Goal: Task Accomplishment & Management: Manage account settings

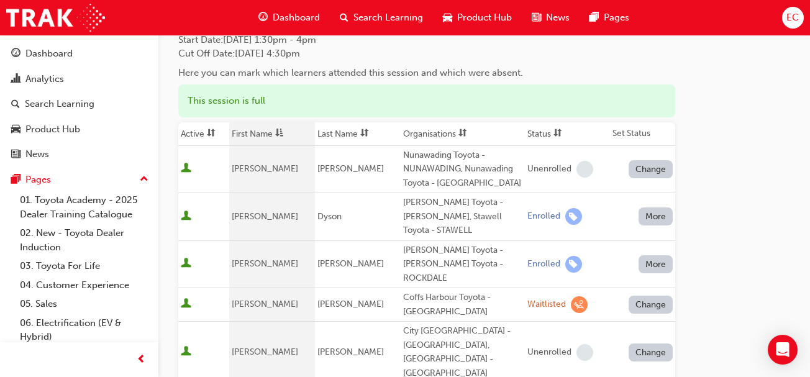
scroll to position [98, 0]
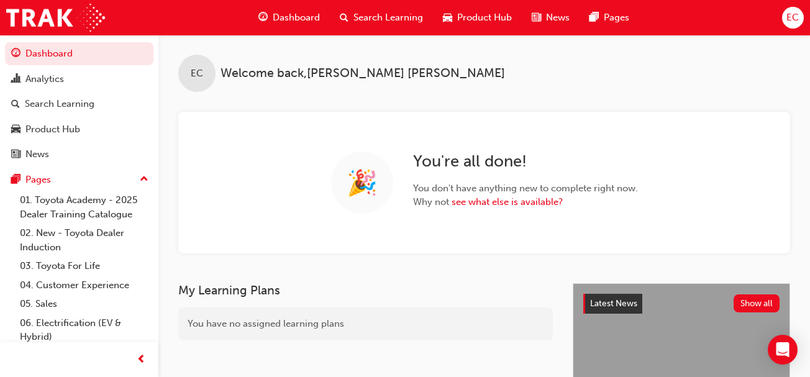
click at [354, 13] on span "Search Learning" at bounding box center [389, 18] width 70 height 14
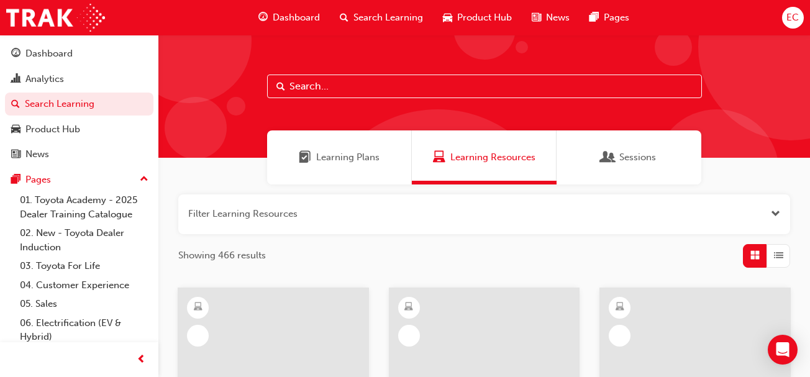
click at [312, 88] on input "text" at bounding box center [484, 87] width 435 height 24
type input "leading"
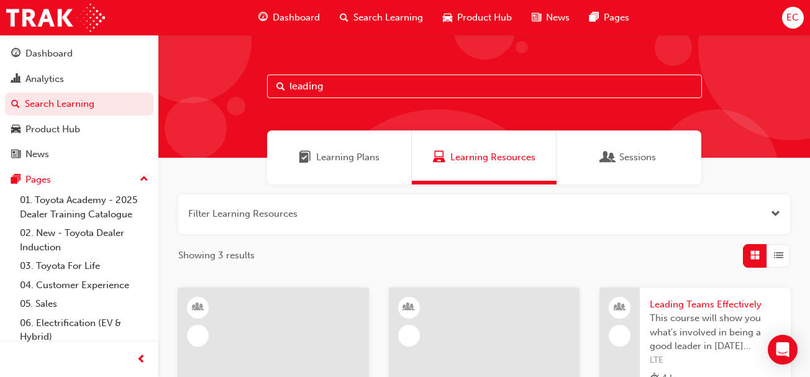
scroll to position [148, 0]
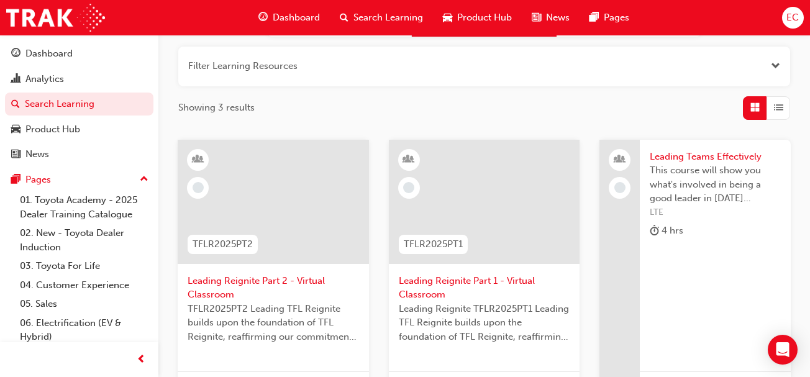
click at [268, 278] on span "Leading Reignite Part 2 - Virtual Classroom" at bounding box center [274, 288] width 172 height 28
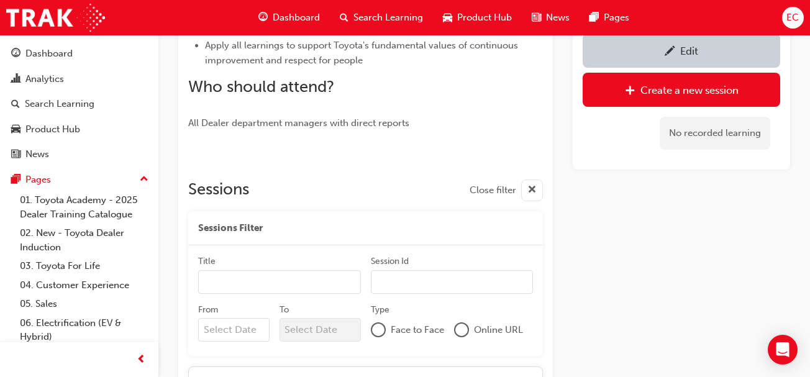
scroll to position [695, 0]
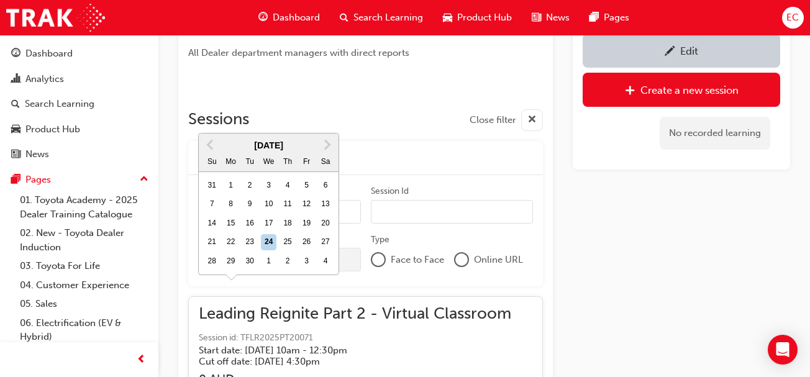
click at [224, 255] on input "From Previous Month Next Month [DATE] Su Mo Tu We Th Fr Sa 31 1 2 3 4 5 6 7 8 9…" at bounding box center [233, 260] width 71 height 24
click at [288, 234] on div "25" at bounding box center [288, 242] width 16 height 16
click at [270, 248] on input "From Previous Month Next Month [DATE] Su Mo Tu We Th Fr Sa 31 1 2 3 4 5 6 7 8 9…" at bounding box center [233, 260] width 71 height 24
type input "[DATE]"
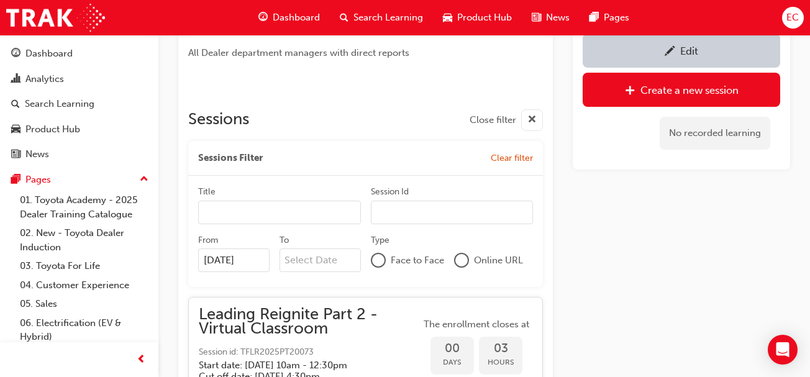
click at [309, 263] on input "To" at bounding box center [320, 261] width 81 height 24
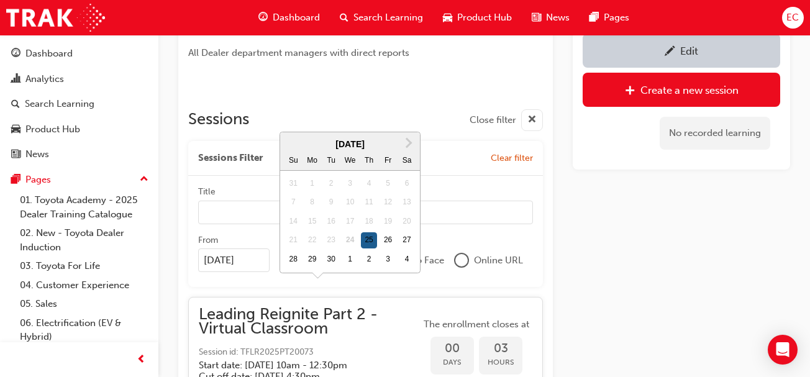
click at [369, 232] on div "25" at bounding box center [369, 240] width 16 height 16
click at [361, 249] on input "To Next Month [DATE] Su Mo Tu We Th Fr Sa 31 1 2 3 4 5 6 7 8 9 10 11 12 13 14 1…" at bounding box center [320, 261] width 81 height 24
type input "[DATE]"
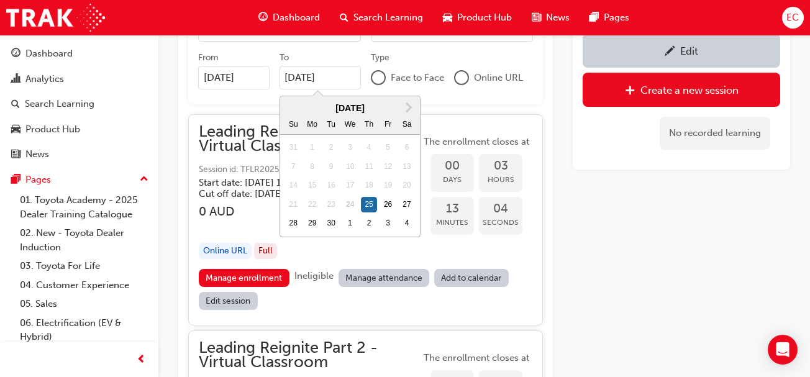
scroll to position [889, 0]
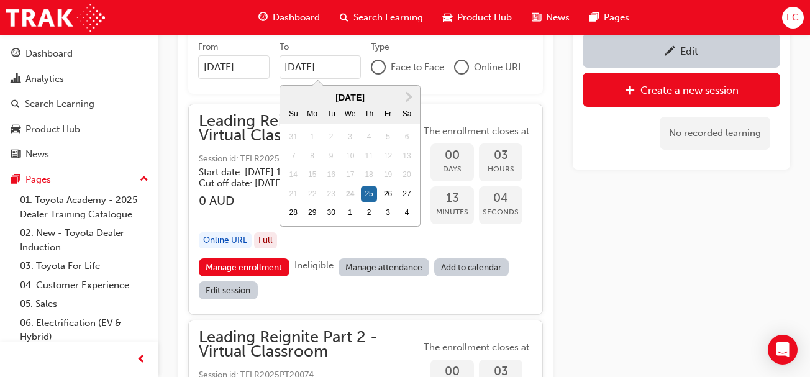
click at [364, 270] on link "Manage attendance" at bounding box center [384, 268] width 91 height 18
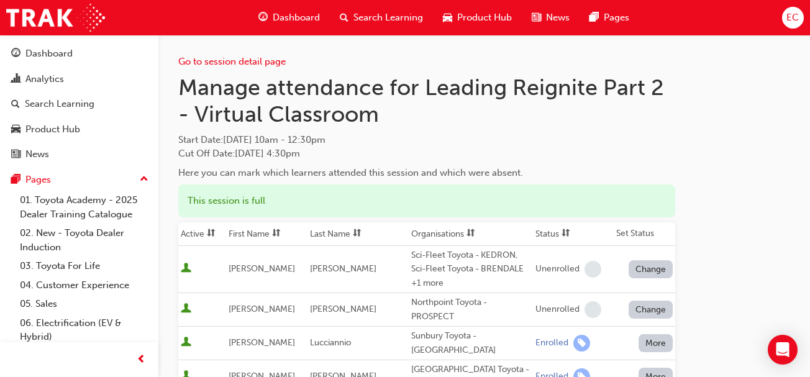
click at [257, 229] on th "First Name" at bounding box center [266, 234] width 81 height 24
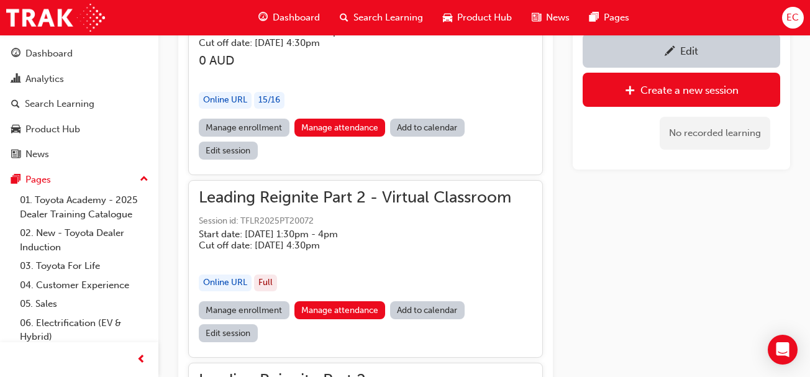
scroll to position [1025, 0]
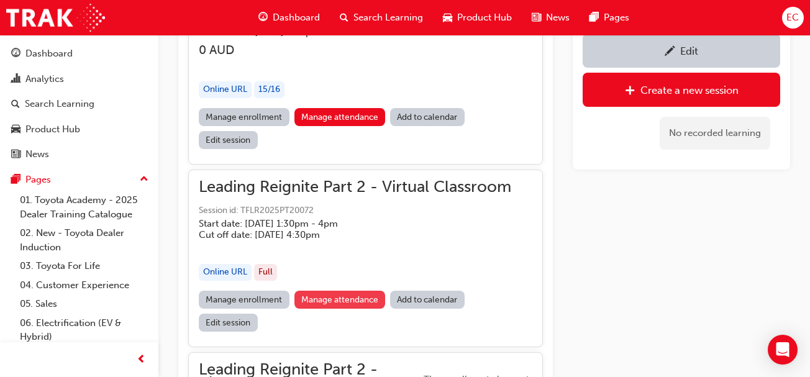
click at [328, 292] on link "Manage attendance" at bounding box center [340, 300] width 91 height 18
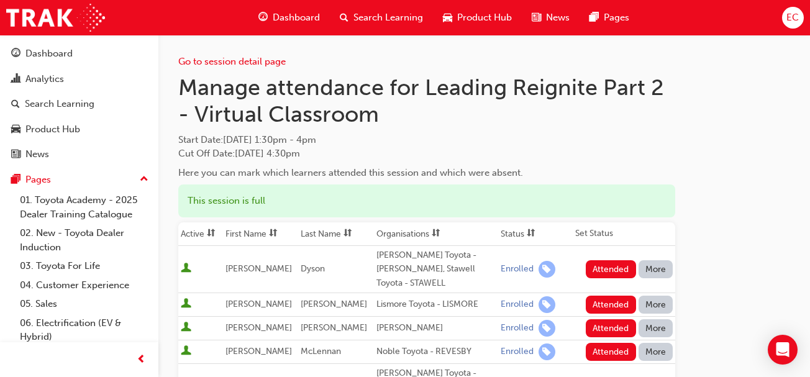
click at [262, 232] on th "First Name" at bounding box center [260, 234] width 75 height 24
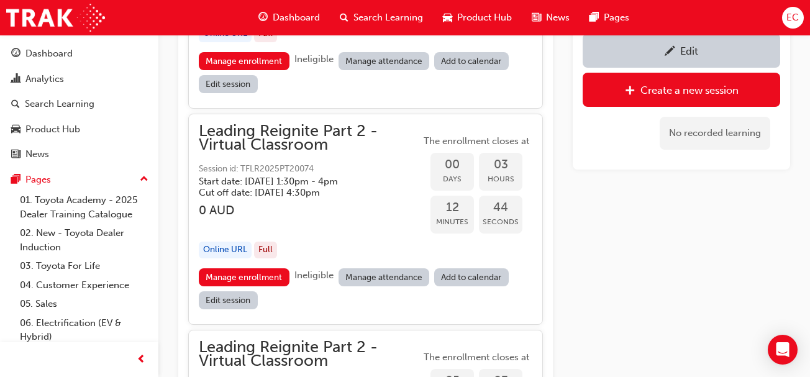
scroll to position [1483, 0]
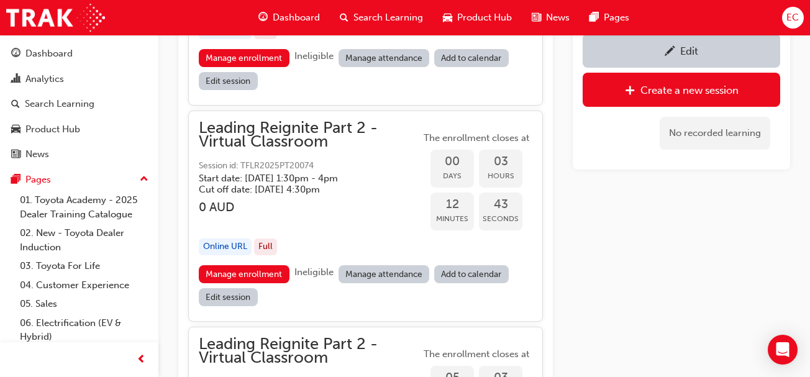
click at [396, 265] on link "Manage attendance" at bounding box center [384, 274] width 91 height 18
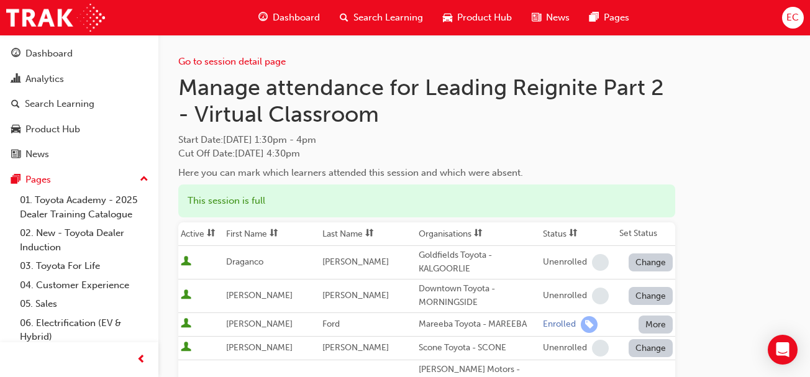
click at [256, 232] on th "First Name" at bounding box center [272, 234] width 96 height 24
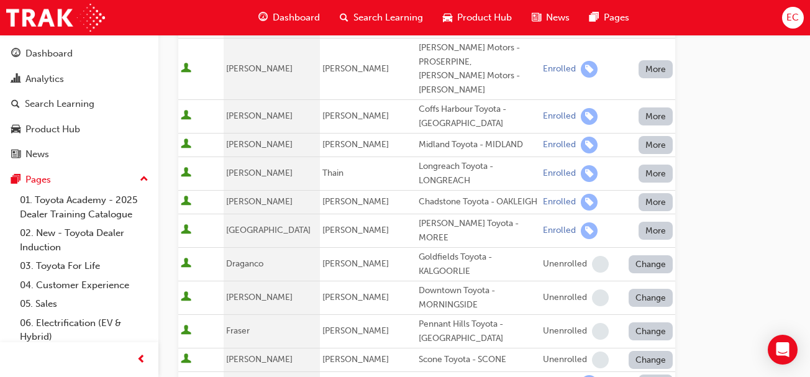
scroll to position [381, 0]
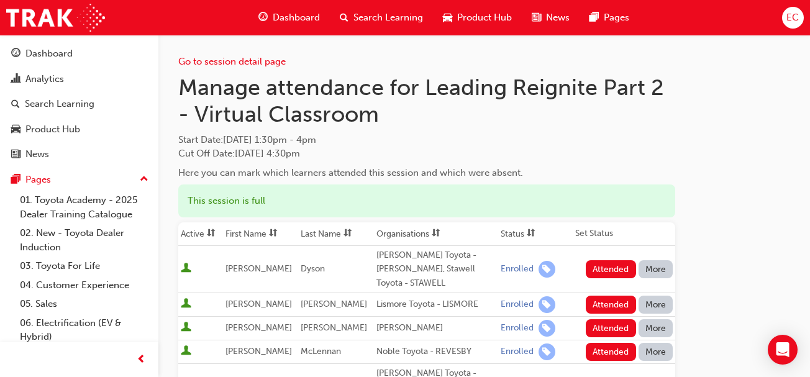
click at [254, 231] on th "First Name" at bounding box center [260, 234] width 75 height 24
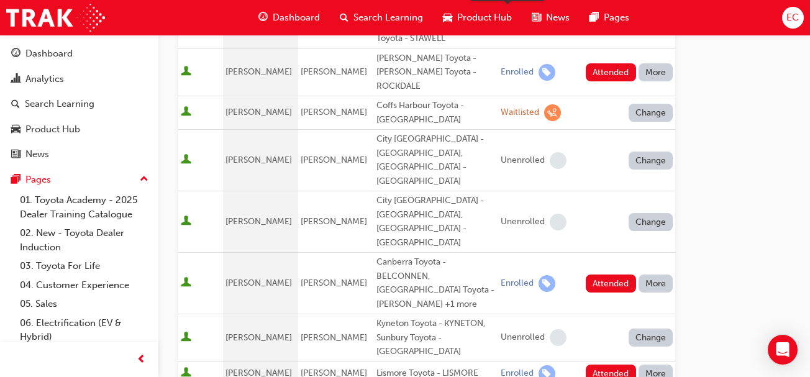
scroll to position [309, 0]
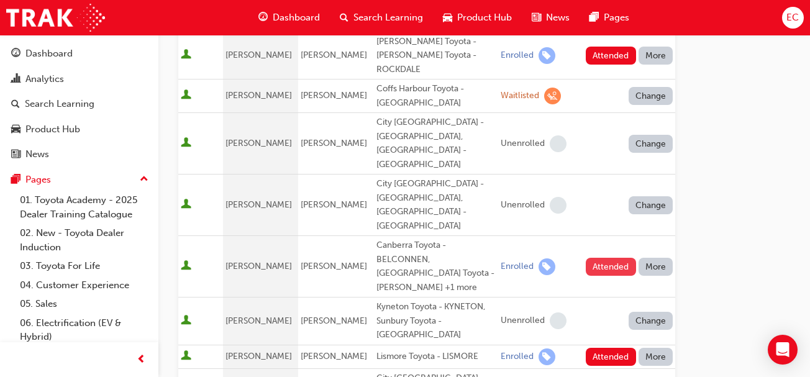
click at [606, 258] on button "Attended" at bounding box center [611, 267] width 50 height 18
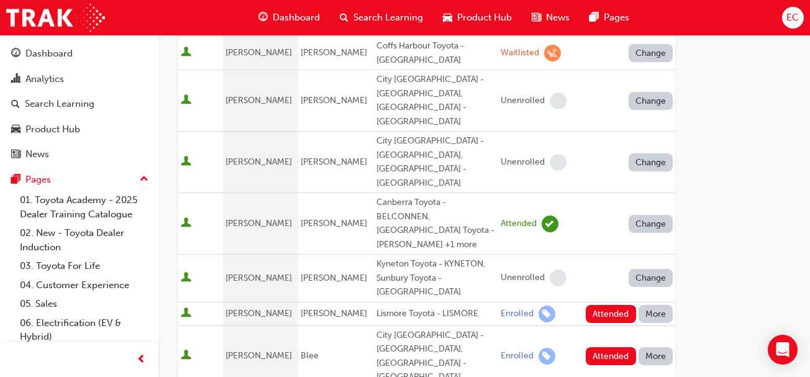
scroll to position [353, 0]
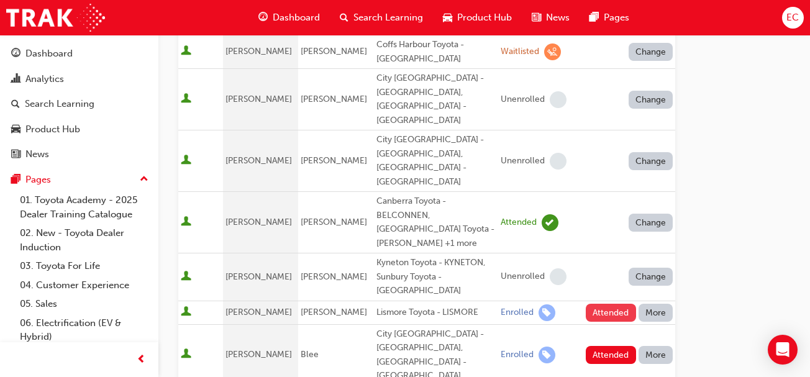
click at [598, 304] on button "Attended" at bounding box center [611, 313] width 50 height 18
click at [607, 346] on button "Attended" at bounding box center [611, 355] width 50 height 18
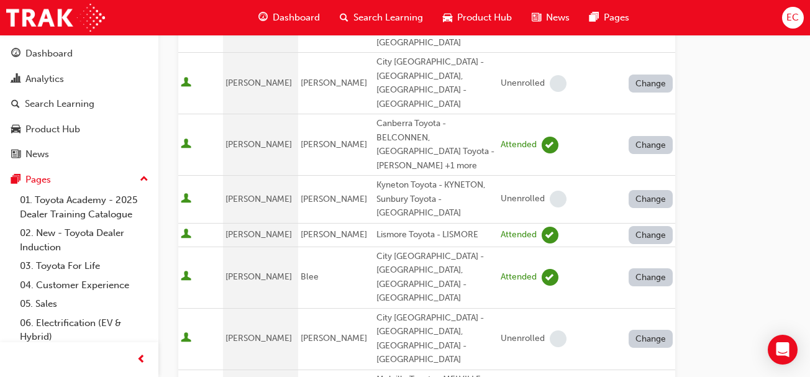
scroll to position [434, 0]
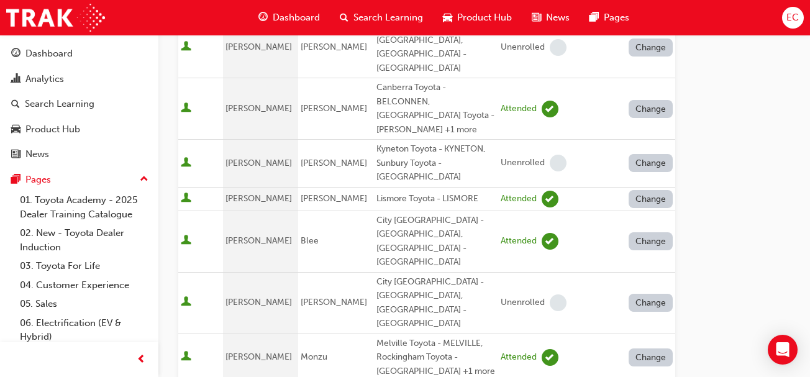
scroll to position [482, 0]
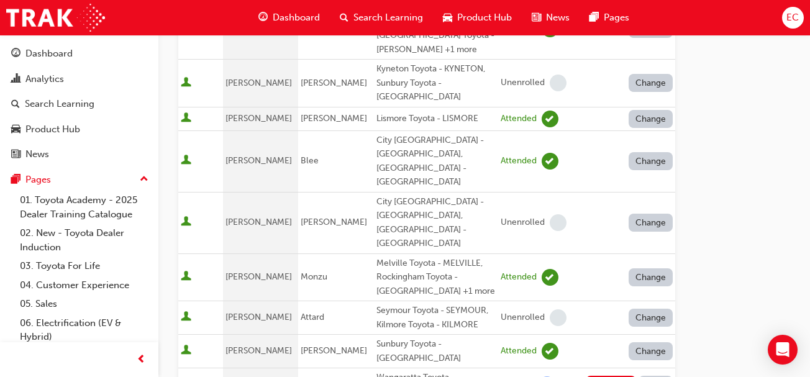
scroll to position [551, 0]
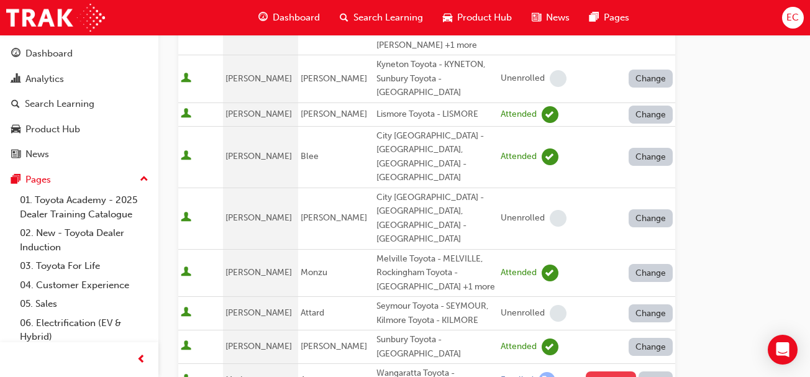
click at [602, 372] on button "Attended" at bounding box center [611, 381] width 50 height 18
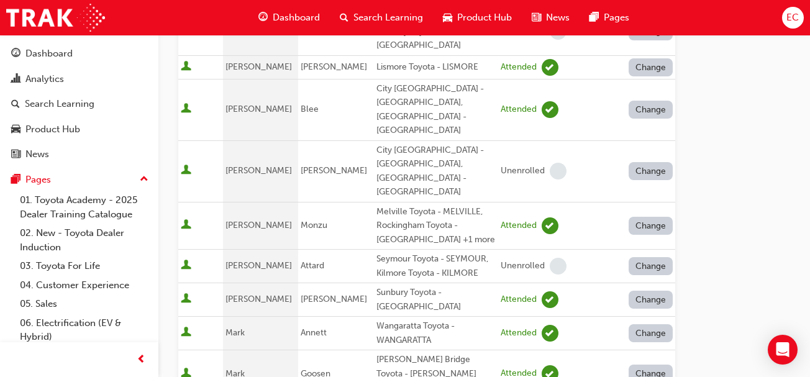
scroll to position [612, 0]
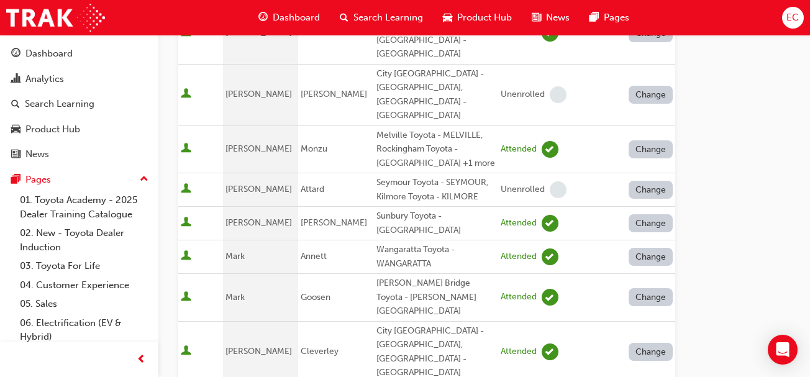
scroll to position [676, 0]
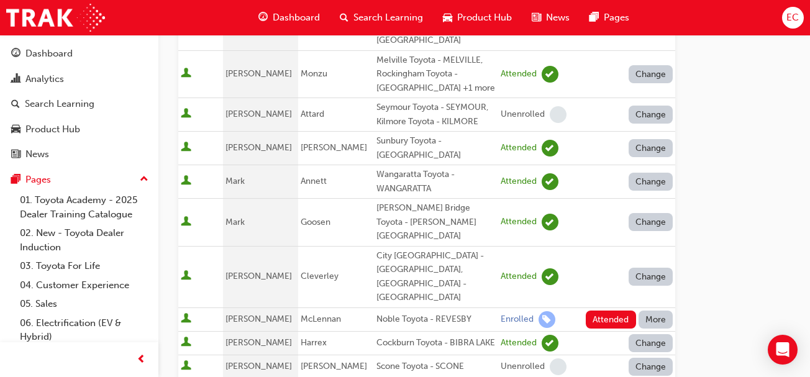
scroll to position [751, 0]
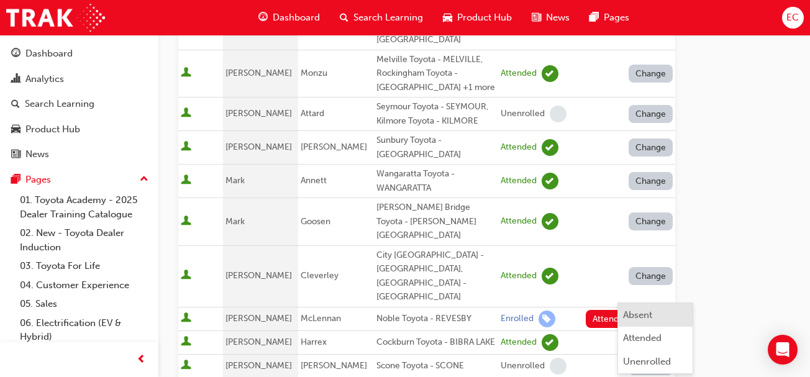
click at [632, 316] on div "Absent" at bounding box center [637, 315] width 29 height 14
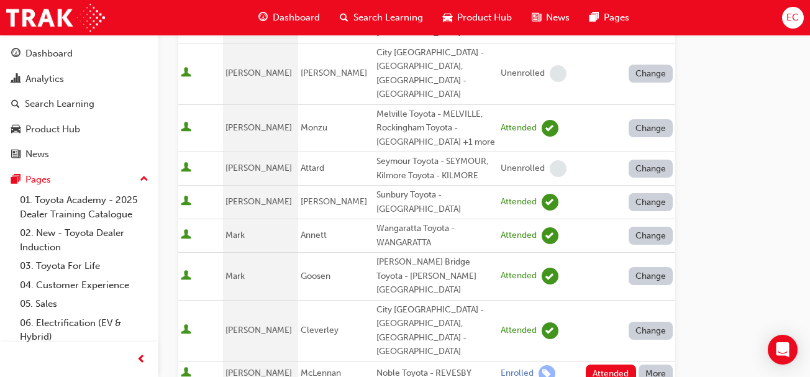
click at [643, 286] on div "Absent" at bounding box center [637, 289] width 29 height 14
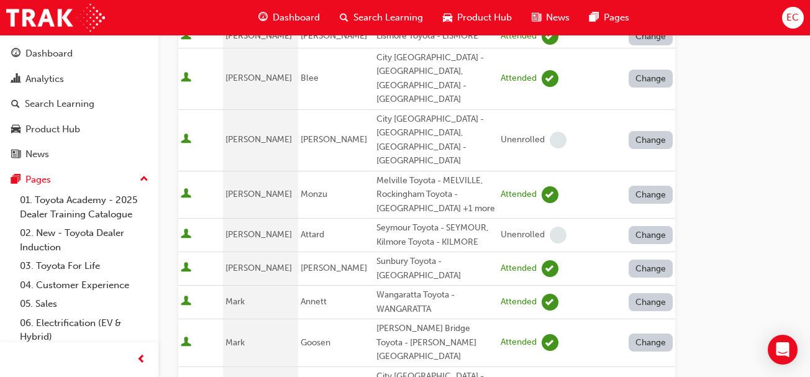
click at [658, 256] on div "Absent" at bounding box center [655, 263] width 65 height 14
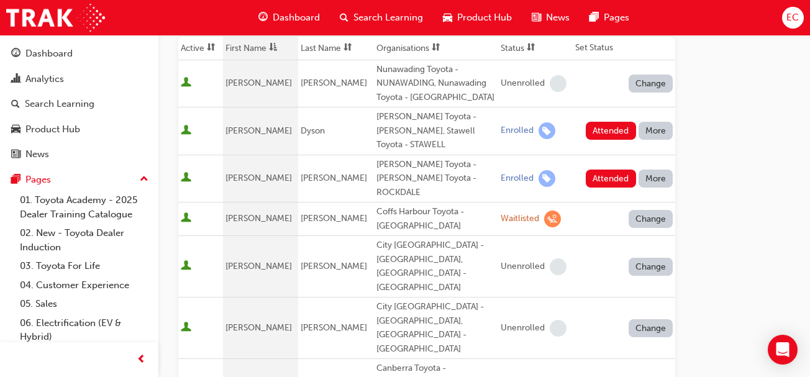
scroll to position [183, 0]
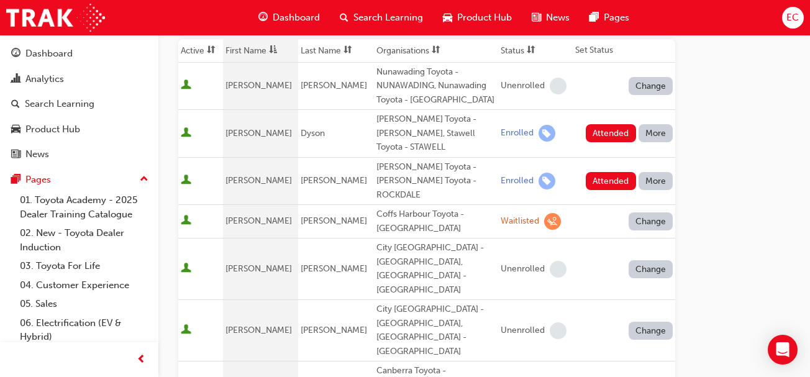
click at [661, 172] on button "More" at bounding box center [656, 181] width 35 height 18
click at [641, 191] on div "Absent" at bounding box center [637, 197] width 29 height 14
click at [657, 127] on button "More" at bounding box center [656, 133] width 35 height 18
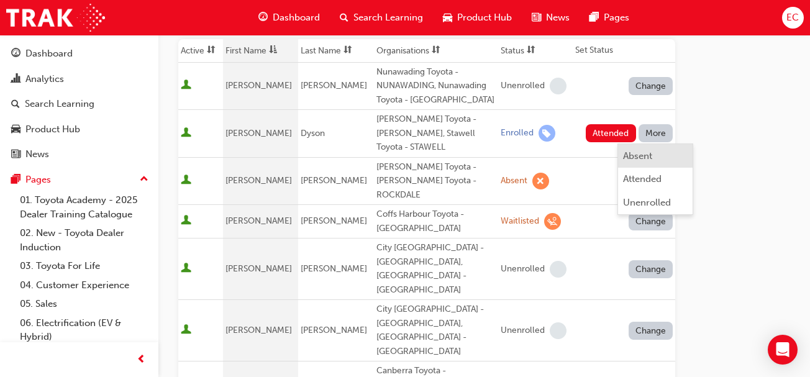
click at [641, 158] on div "Absent" at bounding box center [637, 156] width 29 height 14
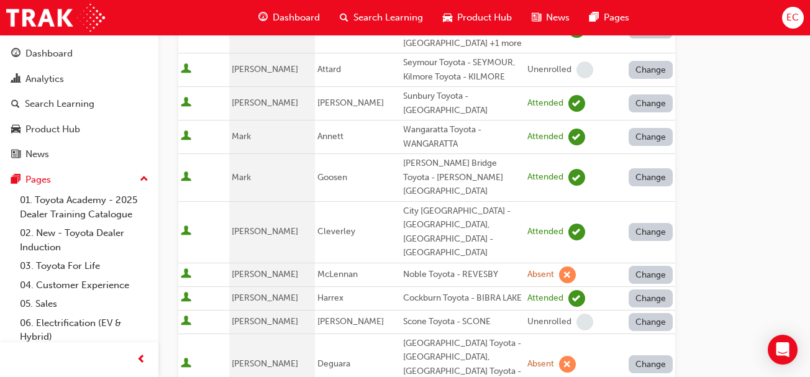
scroll to position [1047, 0]
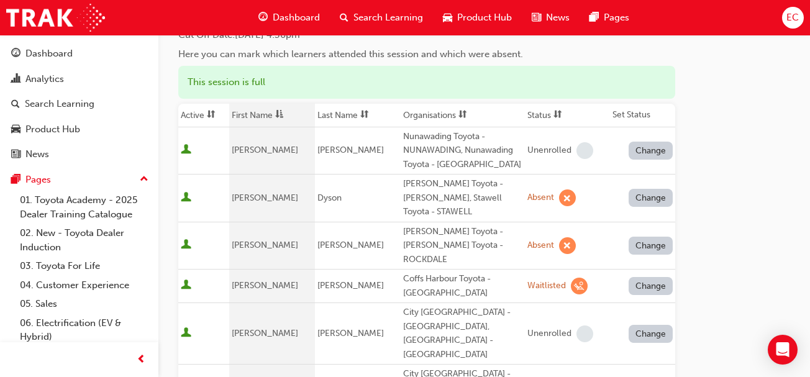
scroll to position [117, 0]
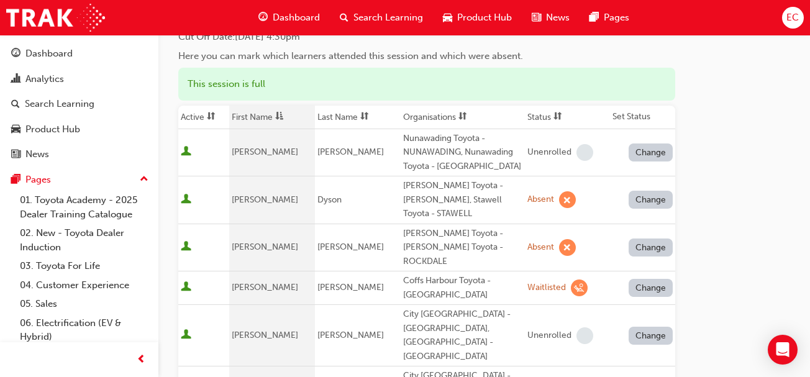
click at [638, 191] on button "Change" at bounding box center [651, 200] width 45 height 18
click at [631, 241] on div "Enrolled" at bounding box center [636, 246] width 36 height 14
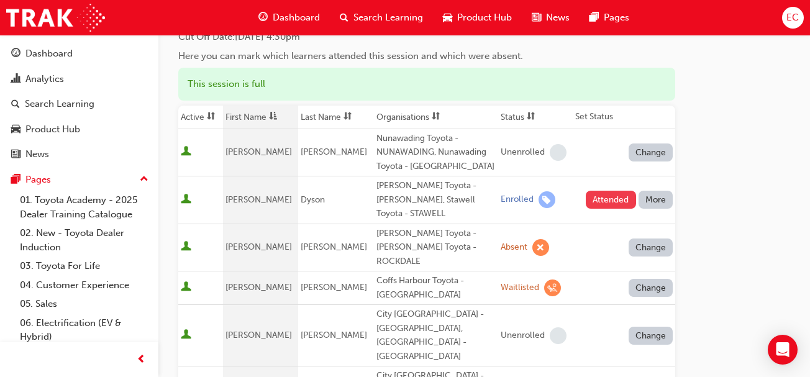
click at [603, 191] on button "Attended" at bounding box center [611, 200] width 50 height 18
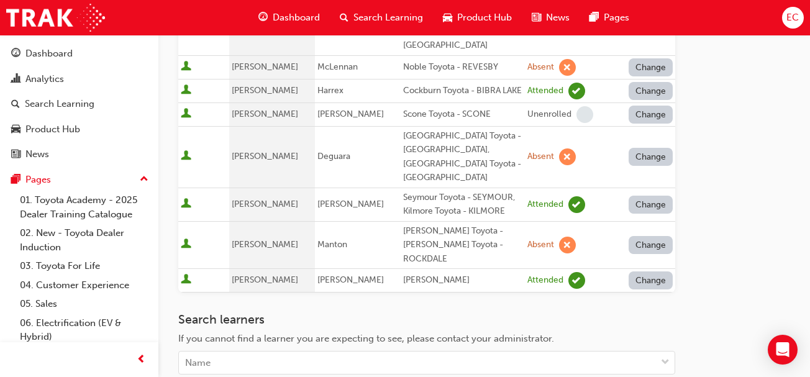
scroll to position [1047, 0]
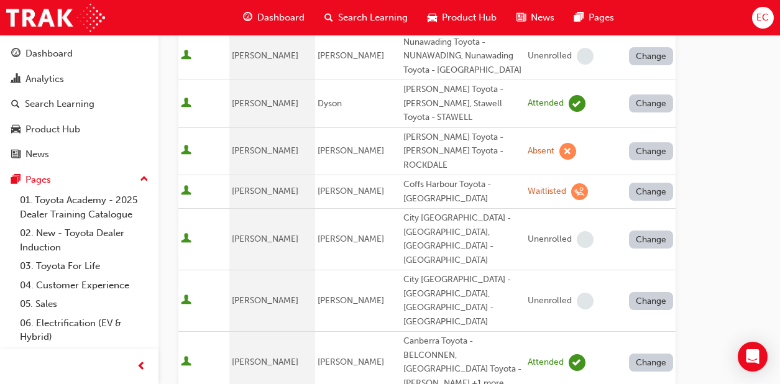
scroll to position [231, 0]
